Goal: Task Accomplishment & Management: Manage account settings

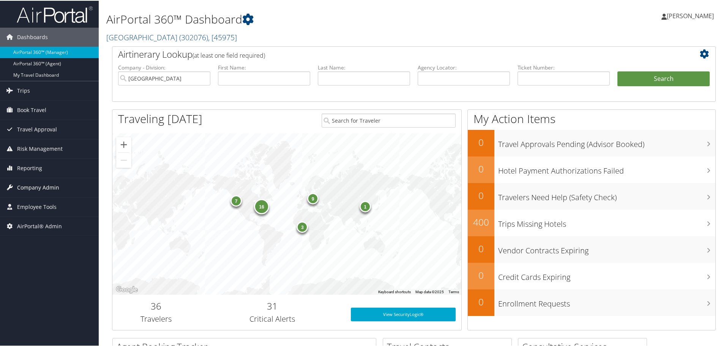
click at [47, 188] on span "Company Admin" at bounding box center [38, 186] width 42 height 19
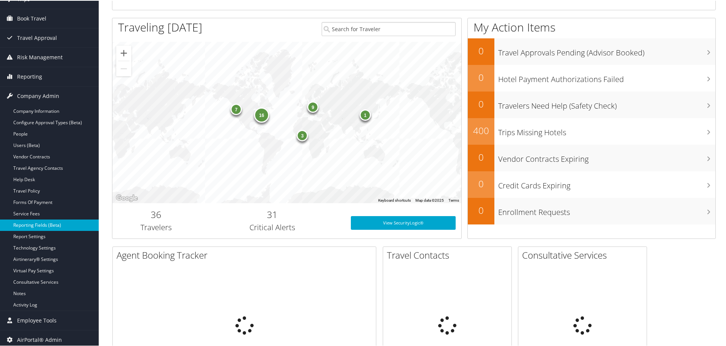
scroll to position [114, 0]
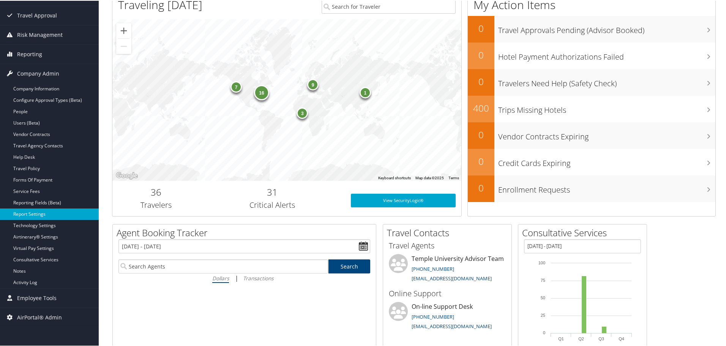
click at [46, 209] on link "Report Settings" at bounding box center [49, 213] width 99 height 11
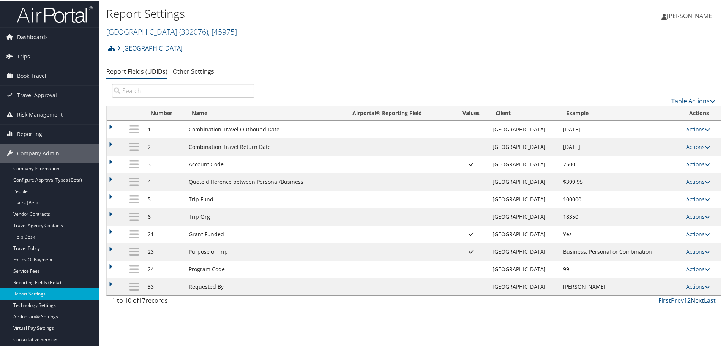
click at [697, 300] on link "Next" at bounding box center [696, 299] width 13 height 8
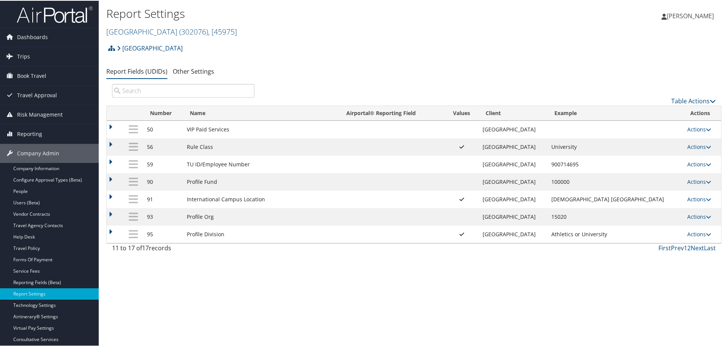
click at [110, 145] on td at bounding box center [115, 145] width 17 height 17
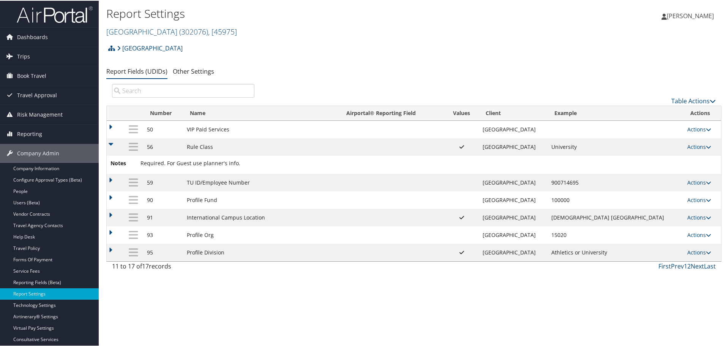
click at [110, 145] on td at bounding box center [115, 145] width 17 height 17
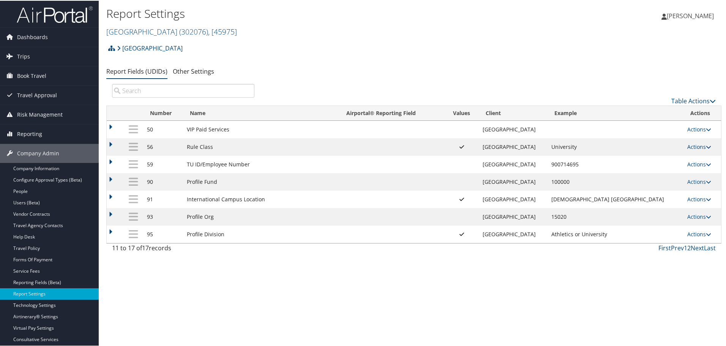
click at [697, 145] on link "Actions" at bounding box center [699, 145] width 24 height 7
click at [587, 144] on td "University" at bounding box center [615, 145] width 136 height 17
click at [687, 149] on link "Actions" at bounding box center [699, 145] width 24 height 7
click at [642, 183] on link "Edit" at bounding box center [665, 183] width 82 height 13
select select "both"
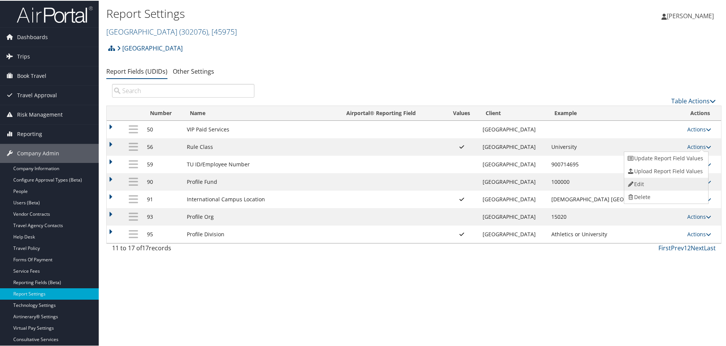
select select "profiled"
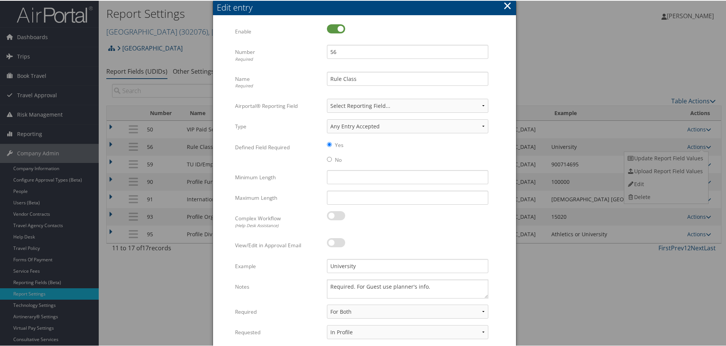
click at [507, 4] on button "×" at bounding box center [507, 4] width 9 height 15
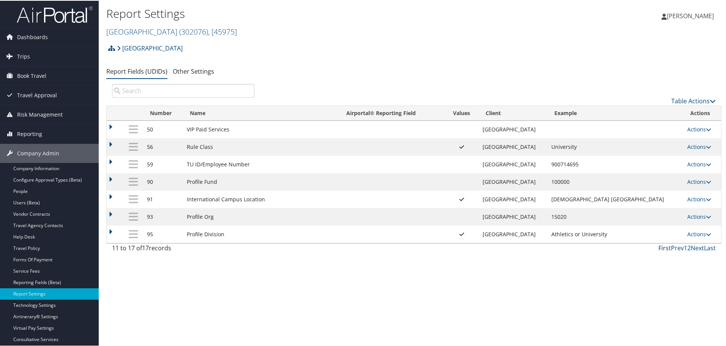
click at [662, 248] on link "First" at bounding box center [664, 247] width 13 height 8
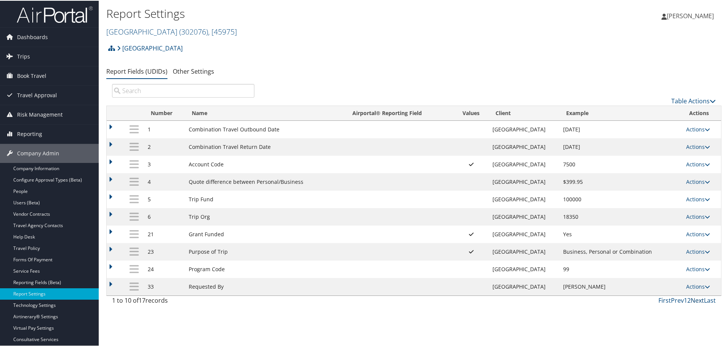
click at [694, 299] on link "Next" at bounding box center [696, 299] width 13 height 8
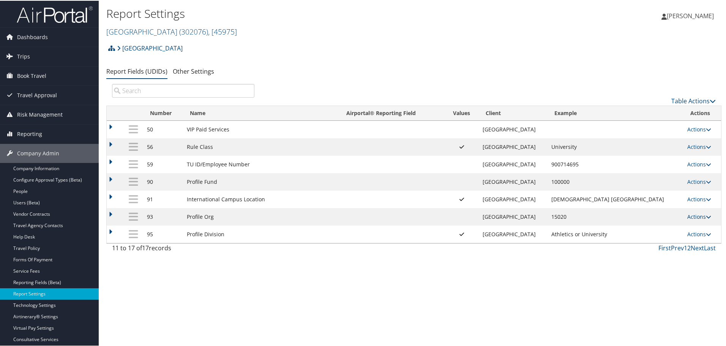
click at [693, 214] on link "Actions" at bounding box center [699, 215] width 24 height 7
click at [435, 219] on td at bounding box center [391, 215] width 105 height 17
click at [109, 212] on td at bounding box center [115, 215] width 17 height 17
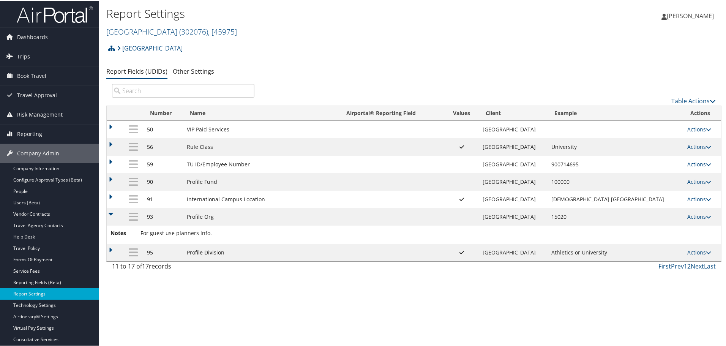
click at [109, 212] on td at bounding box center [115, 215] width 17 height 17
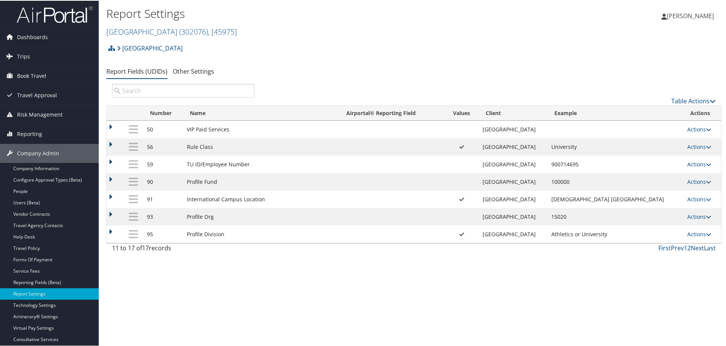
click at [704, 247] on link "Last" at bounding box center [710, 247] width 12 height 8
click at [694, 248] on link "Next" at bounding box center [696, 247] width 13 height 8
click at [663, 247] on link "First" at bounding box center [664, 247] width 13 height 8
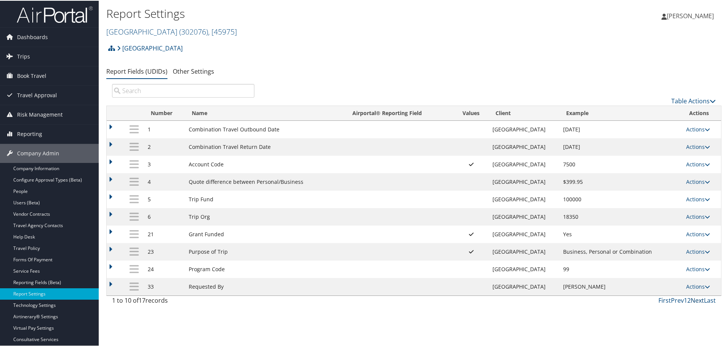
click at [695, 299] on link "Next" at bounding box center [696, 299] width 13 height 8
